Goal: Task Accomplishment & Management: Manage account settings

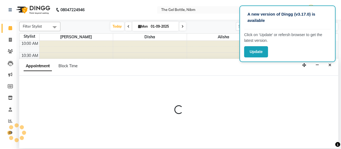
select select "78183"
select select "765"
select select "tentative"
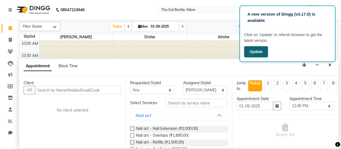
click at [258, 51] on button "Update" at bounding box center [256, 51] width 24 height 11
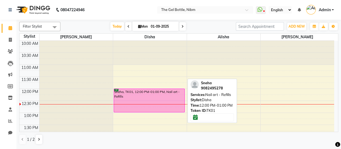
click at [152, 104] on div "Sneha, TK01, 12:00 PM-01:00 PM, Nail art - Refills" at bounding box center [149, 100] width 70 height 23
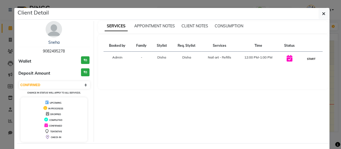
click at [309, 57] on button "START" at bounding box center [310, 59] width 11 height 7
select select "1"
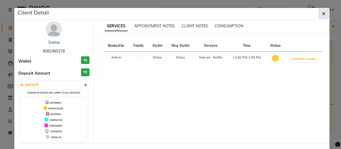
click at [322, 14] on icon "button" at bounding box center [323, 14] width 3 height 4
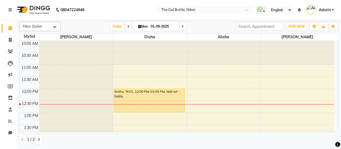
click at [298, 10] on icon at bounding box center [298, 10] width 3 height 4
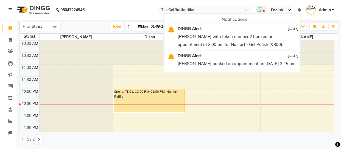
click at [264, 10] on icon at bounding box center [264, 11] width 2 height 3
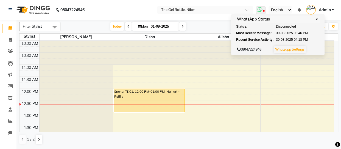
click at [290, 49] on link "Whatsapp Settings" at bounding box center [289, 49] width 29 height 4
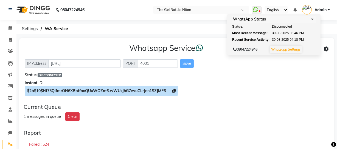
click at [175, 92] on icon at bounding box center [173, 91] width 3 height 4
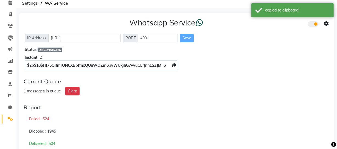
scroll to position [26, 0]
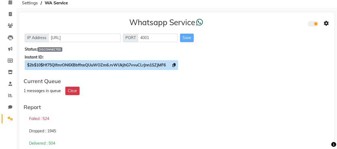
click at [151, 66] on span "$2b$10$Hf75QlfmrON6XBbffnxQUuWOZm6.rvWUkjhG7vvuCLrJnn1SZJMF6" at bounding box center [96, 65] width 139 height 5
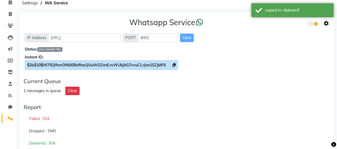
click at [175, 66] on icon at bounding box center [173, 65] width 3 height 4
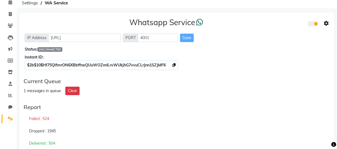
click at [316, 23] on span at bounding box center [312, 23] width 11 height 5
click at [312, 25] on input "checkbox" at bounding box center [312, 25] width 0 height 0
click at [309, 24] on span at bounding box center [312, 23] width 11 height 5
click at [312, 25] on input "checkbox" at bounding box center [312, 25] width 0 height 0
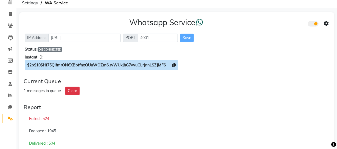
click at [156, 66] on span "$2b$10$Hf75QlfmrON6XBbffnxQUuWOZm6.rvWUkjhG7vvuCLrJnn1SZJMF6" at bounding box center [96, 65] width 139 height 5
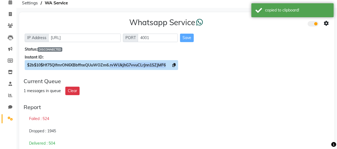
click at [156, 66] on span "$2b$10$Hf75QlfmrON6XBbffnxQUuWOZm6.rvWUkjhG7vvuCLrJnn1SZJMF6" at bounding box center [96, 65] width 139 height 5
copy span "rvWUkjhG7vvuCLrJnn1SZJMF6"
click at [175, 64] on icon at bounding box center [173, 65] width 3 height 4
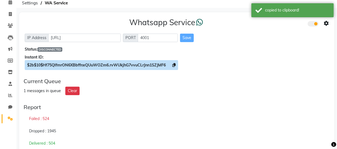
copy icon
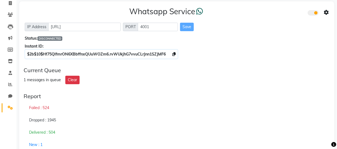
scroll to position [37, 0]
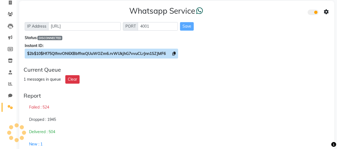
click at [174, 53] on icon at bounding box center [173, 54] width 3 height 4
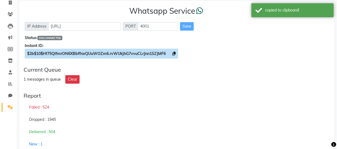
click at [174, 53] on icon at bounding box center [173, 54] width 3 height 4
copy icon
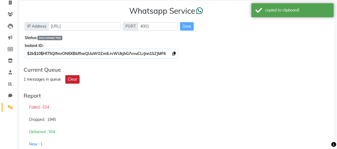
click at [72, 78] on button "Clear" at bounding box center [72, 79] width 14 height 9
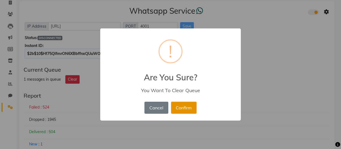
click at [182, 108] on button "Confirm" at bounding box center [184, 108] width 26 height 12
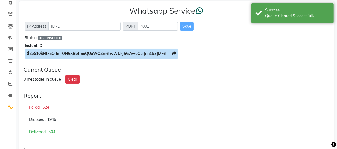
click at [176, 54] on icon at bounding box center [173, 54] width 3 height 4
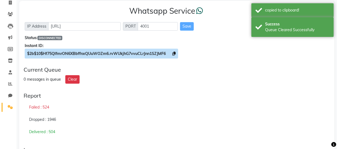
click at [176, 54] on icon at bounding box center [173, 54] width 3 height 4
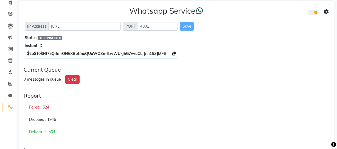
click at [326, 10] on icon at bounding box center [326, 12] width 5 height 5
click at [284, 23] on div "Turn on Whatsapp for all customers" at bounding box center [286, 23] width 63 height 7
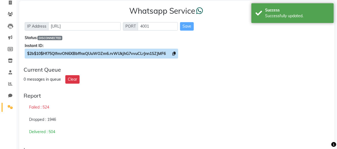
click at [175, 54] on icon at bounding box center [173, 54] width 3 height 4
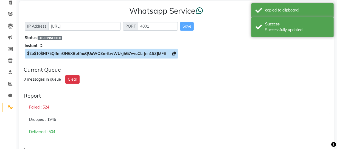
click at [175, 54] on icon at bounding box center [173, 54] width 3 height 4
copy icon
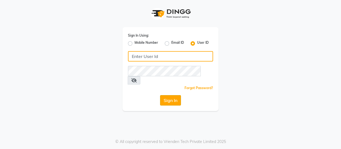
type input "thegelbottle"
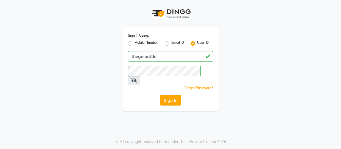
click at [171, 95] on button "Sign In" at bounding box center [170, 100] width 21 height 10
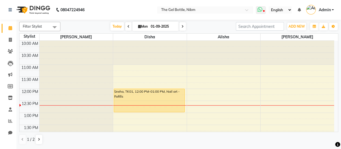
click at [264, 10] on icon at bounding box center [264, 11] width 2 height 3
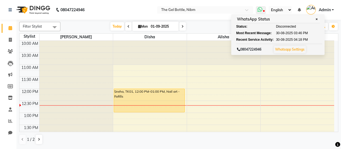
click at [289, 50] on link "Whatsapp Settings" at bounding box center [289, 49] width 29 height 4
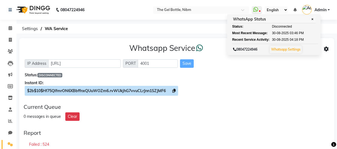
click at [174, 91] on icon at bounding box center [173, 91] width 3 height 4
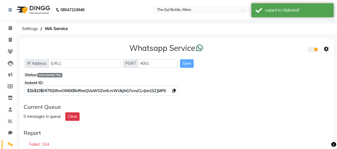
click at [326, 49] on icon at bounding box center [326, 49] width 5 height 5
click at [275, 44] on div "Whatsapp Settings" at bounding box center [286, 43] width 63 height 7
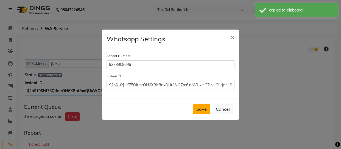
click at [203, 109] on button "Save" at bounding box center [201, 110] width 17 height 10
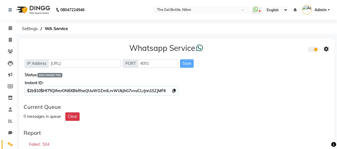
click at [327, 49] on icon at bounding box center [326, 49] width 5 height 5
click at [295, 61] on div "Turn on Whatsapp for all customers" at bounding box center [286, 60] width 63 height 7
click at [255, 91] on div "$2b$10$Hf75QlfmrON6XBbffnxQUuWOZm6.rvWUkjhG7vvuCLrJnn1SZJMF6" at bounding box center [177, 91] width 304 height 6
